Goal: Communication & Community: Participate in discussion

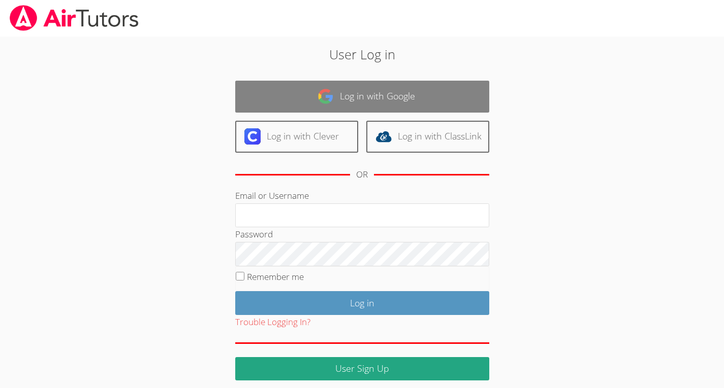
click at [276, 83] on link "Log in with Google" at bounding box center [362, 97] width 254 height 32
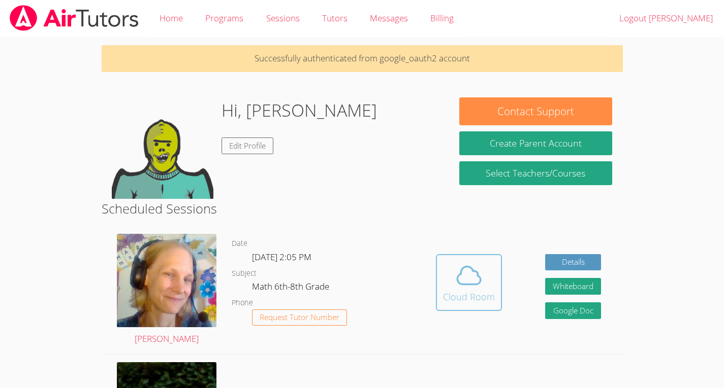
click at [469, 309] on button "Cloud Room" at bounding box center [469, 282] width 66 height 57
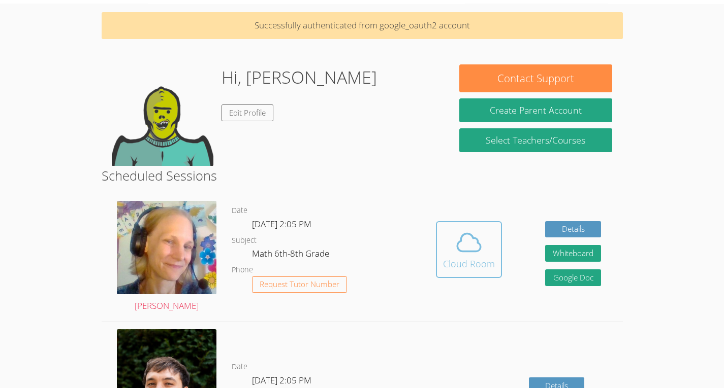
scroll to position [36, 0]
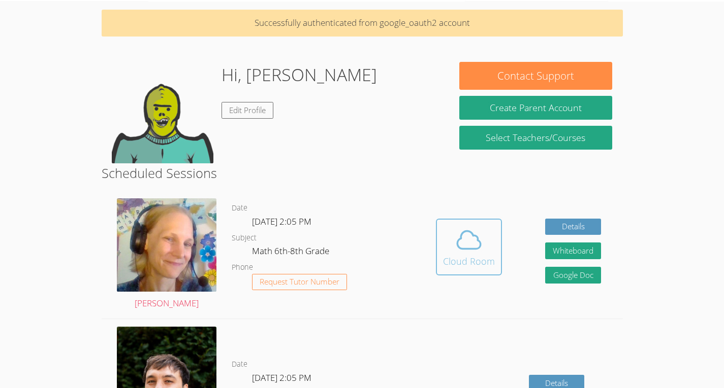
click at [475, 247] on icon at bounding box center [468, 240] width 28 height 28
click at [480, 269] on div "Cloud Room" at bounding box center [469, 261] width 52 height 14
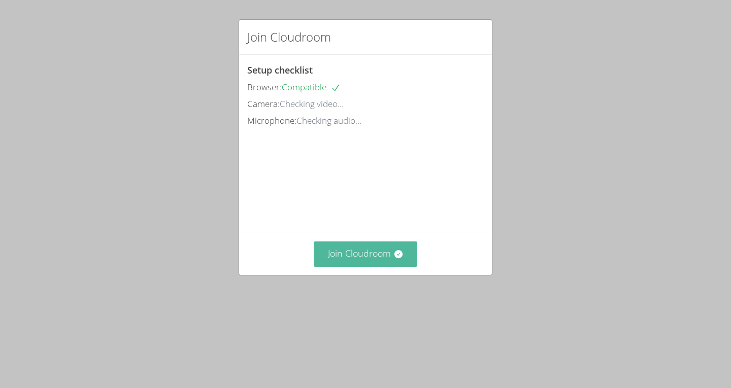
click at [377, 267] on button "Join Cloudroom" at bounding box center [366, 254] width 104 height 25
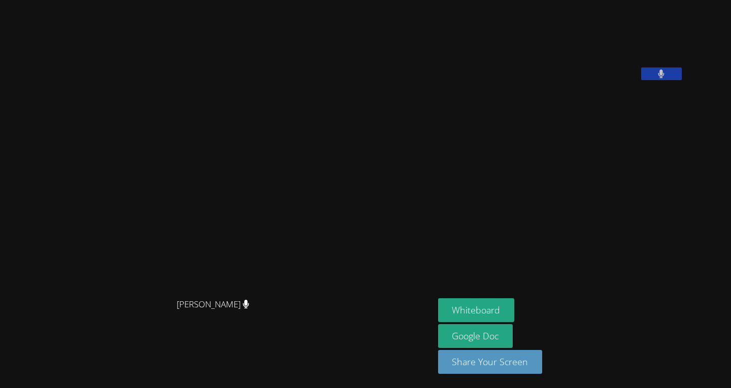
click at [591, 80] on video at bounding box center [514, 42] width 152 height 76
click at [682, 80] on button at bounding box center [661, 74] width 41 height 13
click at [667, 78] on icon at bounding box center [661, 74] width 11 height 9
click at [682, 80] on button at bounding box center [661, 74] width 41 height 13
click at [667, 78] on icon at bounding box center [661, 74] width 11 height 9
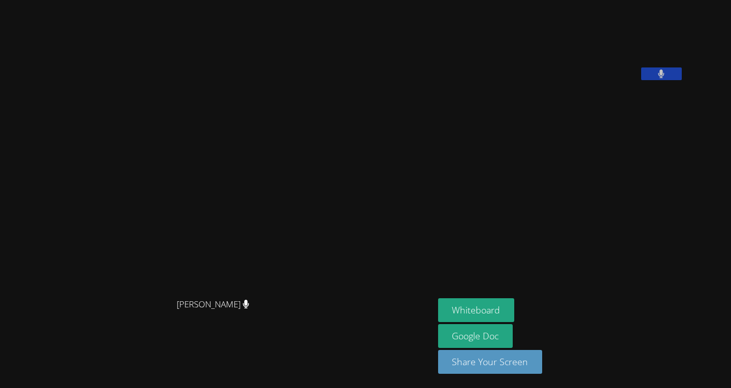
drag, startPoint x: 710, startPoint y: 140, endPoint x: 711, endPoint y: 135, distance: 5.3
click at [682, 80] on button at bounding box center [661, 74] width 41 height 13
click at [667, 78] on icon at bounding box center [661, 74] width 11 height 9
click at [559, 80] on video at bounding box center [514, 42] width 152 height 76
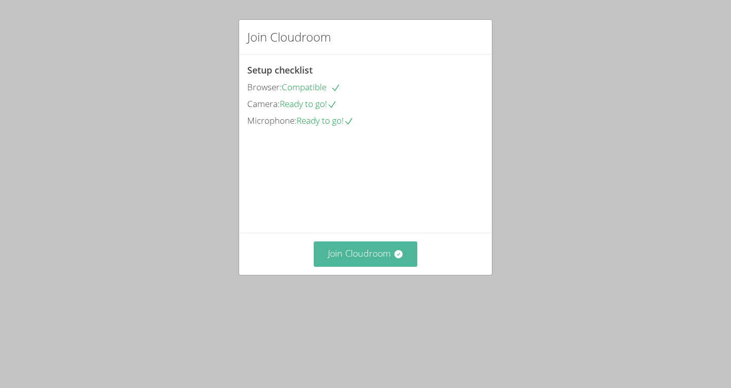
click at [393, 267] on button "Join Cloudroom" at bounding box center [366, 254] width 104 height 25
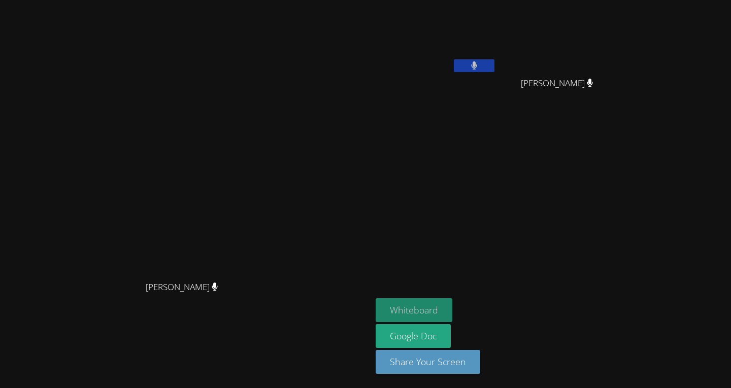
click at [452, 308] on button "Whiteboard" at bounding box center [414, 311] width 77 height 24
click at [497, 53] on video at bounding box center [436, 38] width 121 height 68
click at [478, 63] on icon at bounding box center [474, 65] width 7 height 9
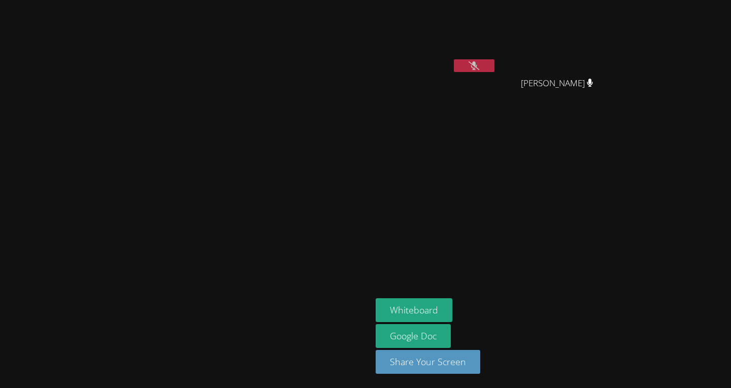
click at [479, 63] on icon at bounding box center [474, 65] width 11 height 9
click at [495, 71] on button at bounding box center [474, 65] width 41 height 13
click at [495, 61] on button at bounding box center [474, 65] width 41 height 13
click at [619, 171] on aside "[PERSON_NAME] [PERSON_NAME] [PERSON_NAME] [PERSON_NAME] Whiteboard Google Doc S…" at bounding box center [499, 194] width 254 height 388
click at [497, 56] on video at bounding box center [436, 38] width 121 height 68
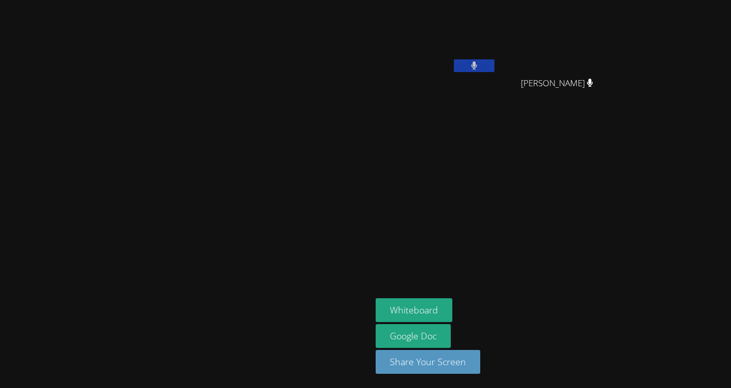
click at [495, 72] on button at bounding box center [474, 65] width 41 height 13
click at [600, 203] on aside "[PERSON_NAME] [PERSON_NAME] [PERSON_NAME] [PERSON_NAME] Whiteboard Google Doc S…" at bounding box center [499, 194] width 254 height 388
click at [479, 65] on icon at bounding box center [474, 65] width 11 height 9
click at [478, 65] on icon at bounding box center [474, 65] width 7 height 9
click at [479, 65] on icon at bounding box center [474, 65] width 11 height 9
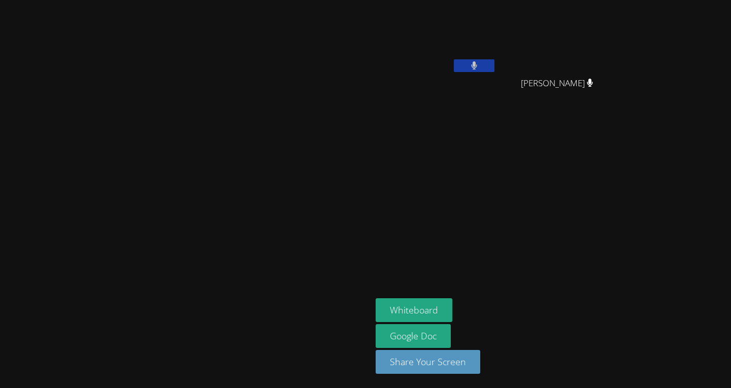
click at [477, 66] on icon at bounding box center [474, 65] width 6 height 9
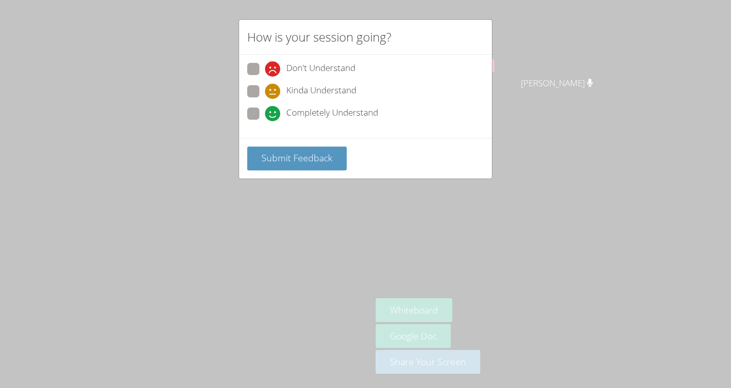
click at [357, 90] on div "Kinda Understand" at bounding box center [365, 94] width 237 height 18
click at [314, 95] on span "Kinda Understand" at bounding box center [321, 91] width 70 height 15
click at [274, 94] on input "Kinda Understand" at bounding box center [269, 89] width 9 height 9
radio input "true"
drag, startPoint x: 314, startPoint y: 133, endPoint x: 315, endPoint y: 144, distance: 11.3
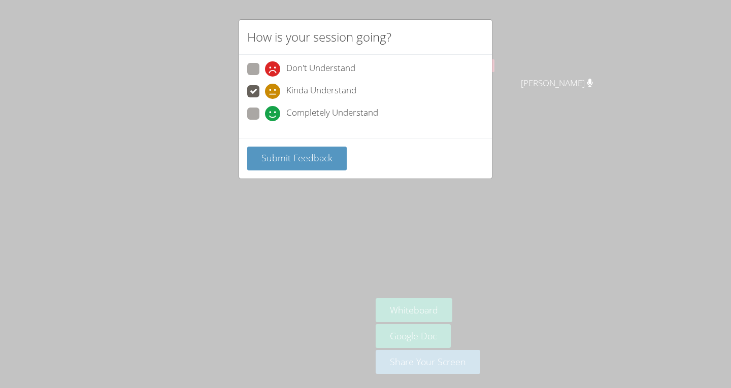
click at [0, 0] on form "Don't Understand Kinda Understand Completely Understand Submit Feedback" at bounding box center [0, 0] width 0 height 0
click at [317, 147] on button "Submit Feedback" at bounding box center [297, 159] width 100 height 24
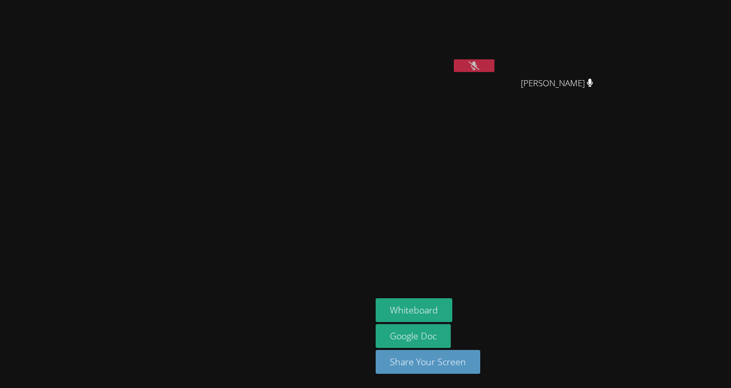
click at [495, 70] on button at bounding box center [474, 65] width 41 height 13
